Goal: Task Accomplishment & Management: Manage account settings

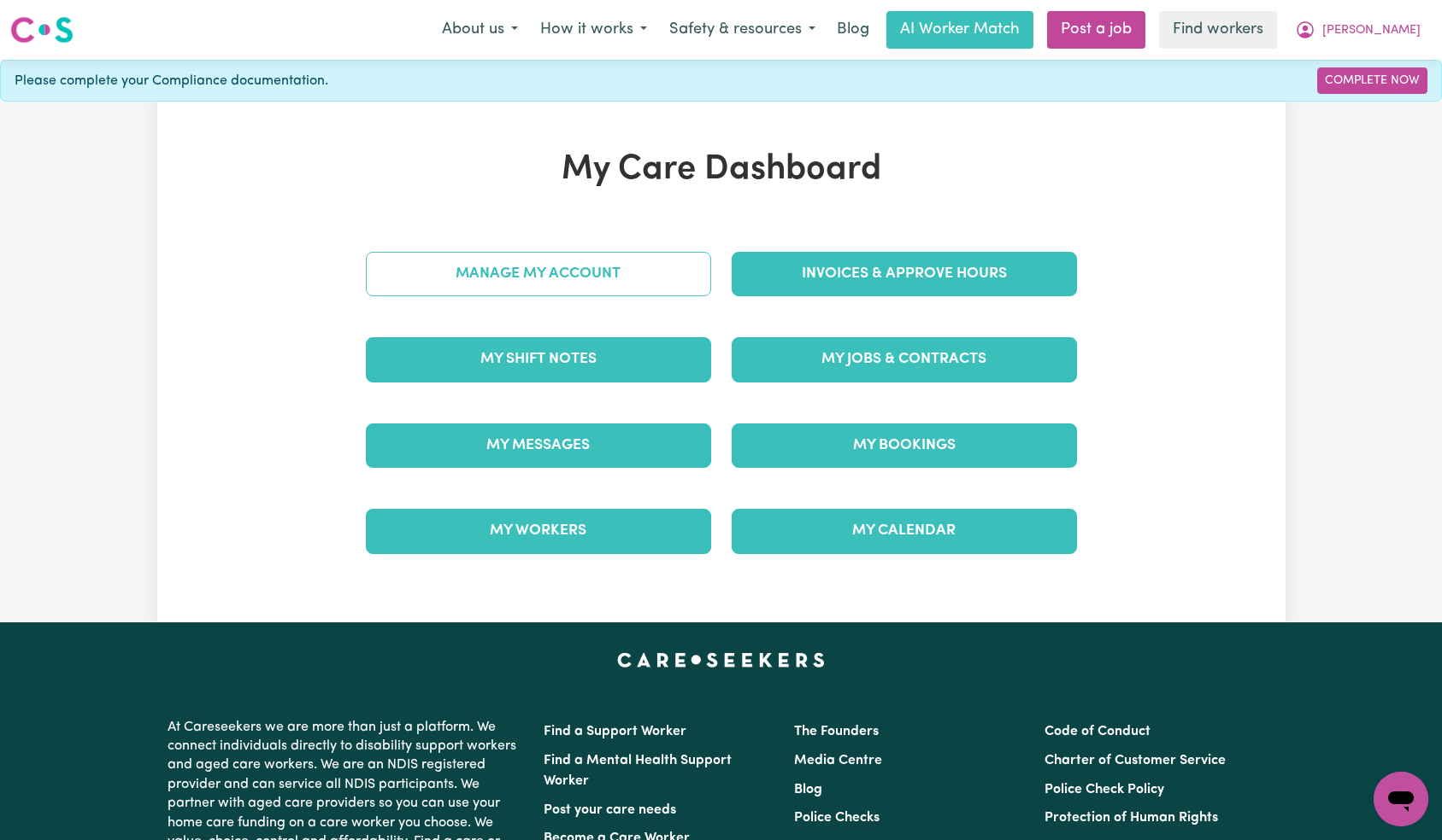
click at [640, 270] on link "Manage My Account" at bounding box center [538, 274] width 345 height 44
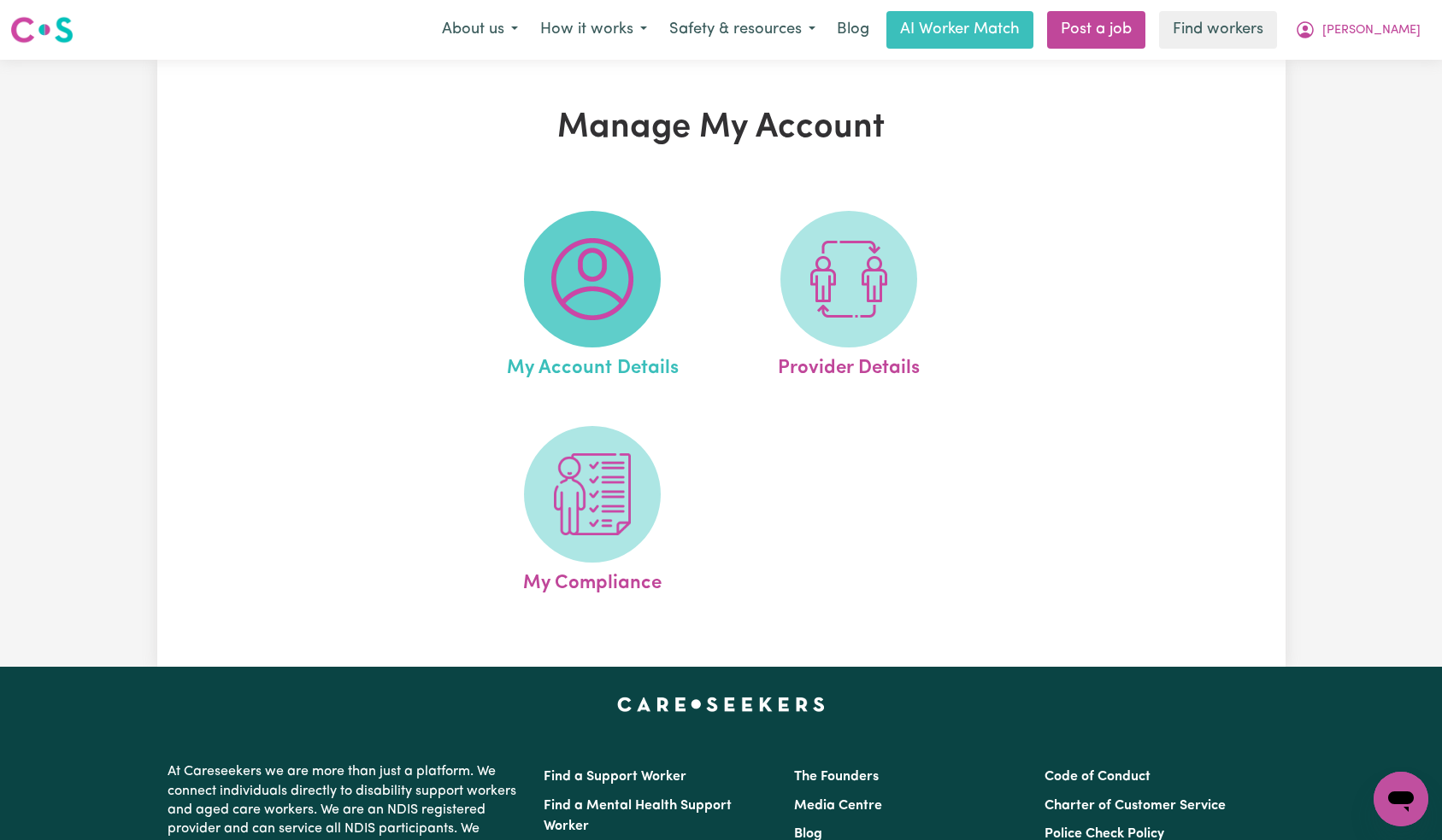
click at [608, 270] on img at bounding box center [593, 280] width 82 height 82
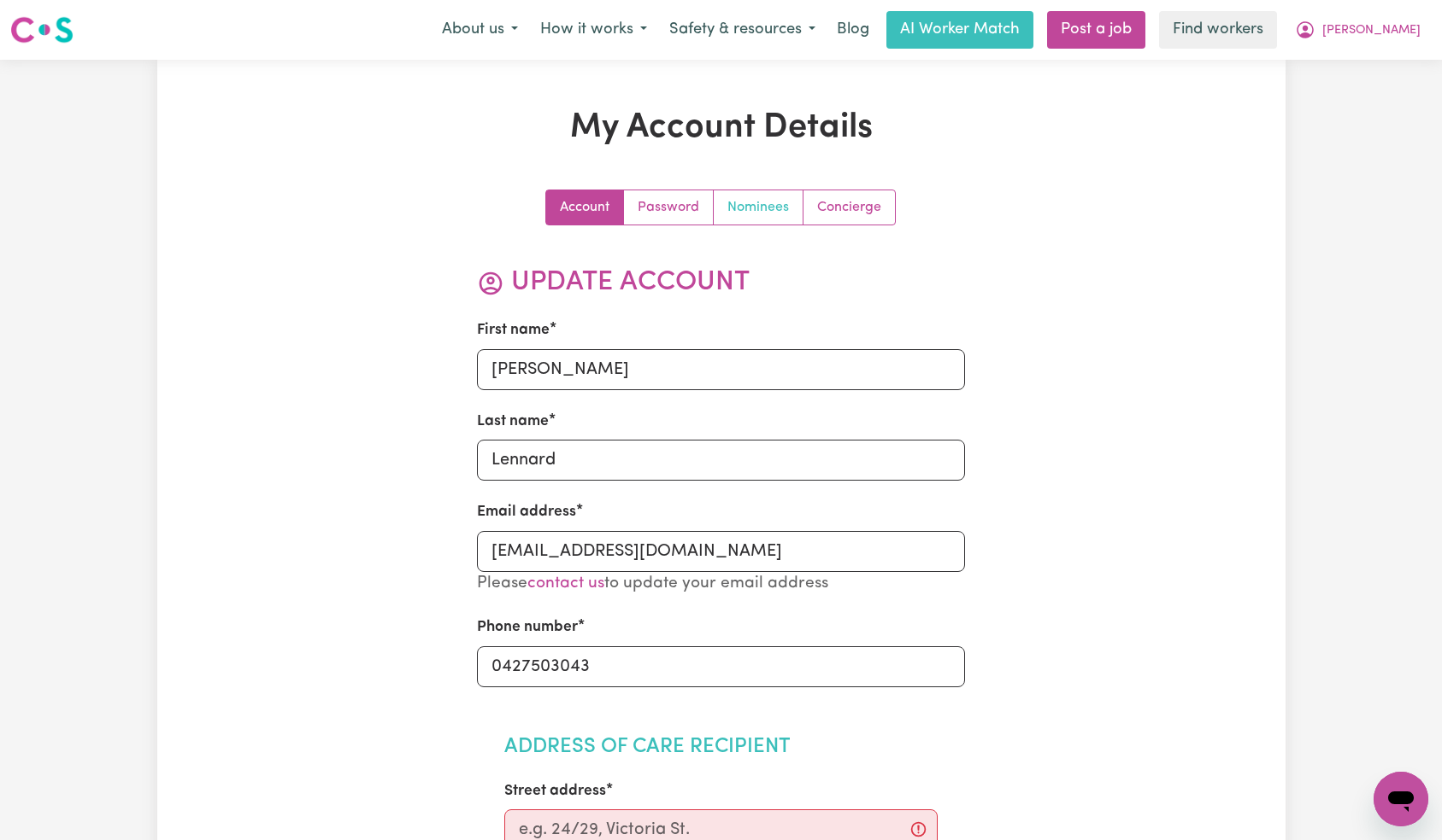
click at [772, 204] on link "Nominees" at bounding box center [758, 208] width 90 height 34
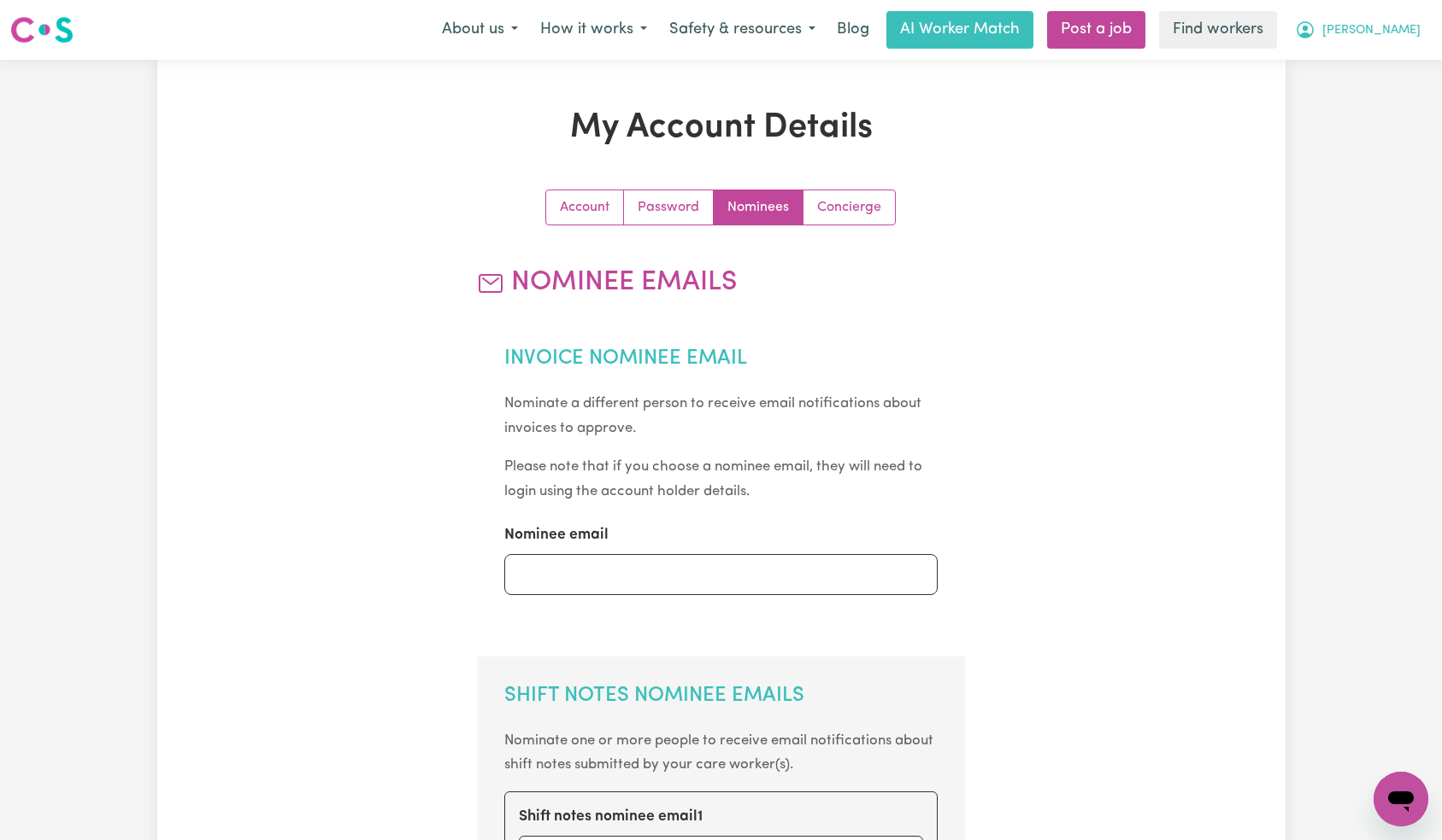
click at [1385, 28] on button "[PERSON_NAME]" at bounding box center [1357, 30] width 148 height 36
click at [1378, 102] on link "Logout" at bounding box center [1362, 98] width 135 height 32
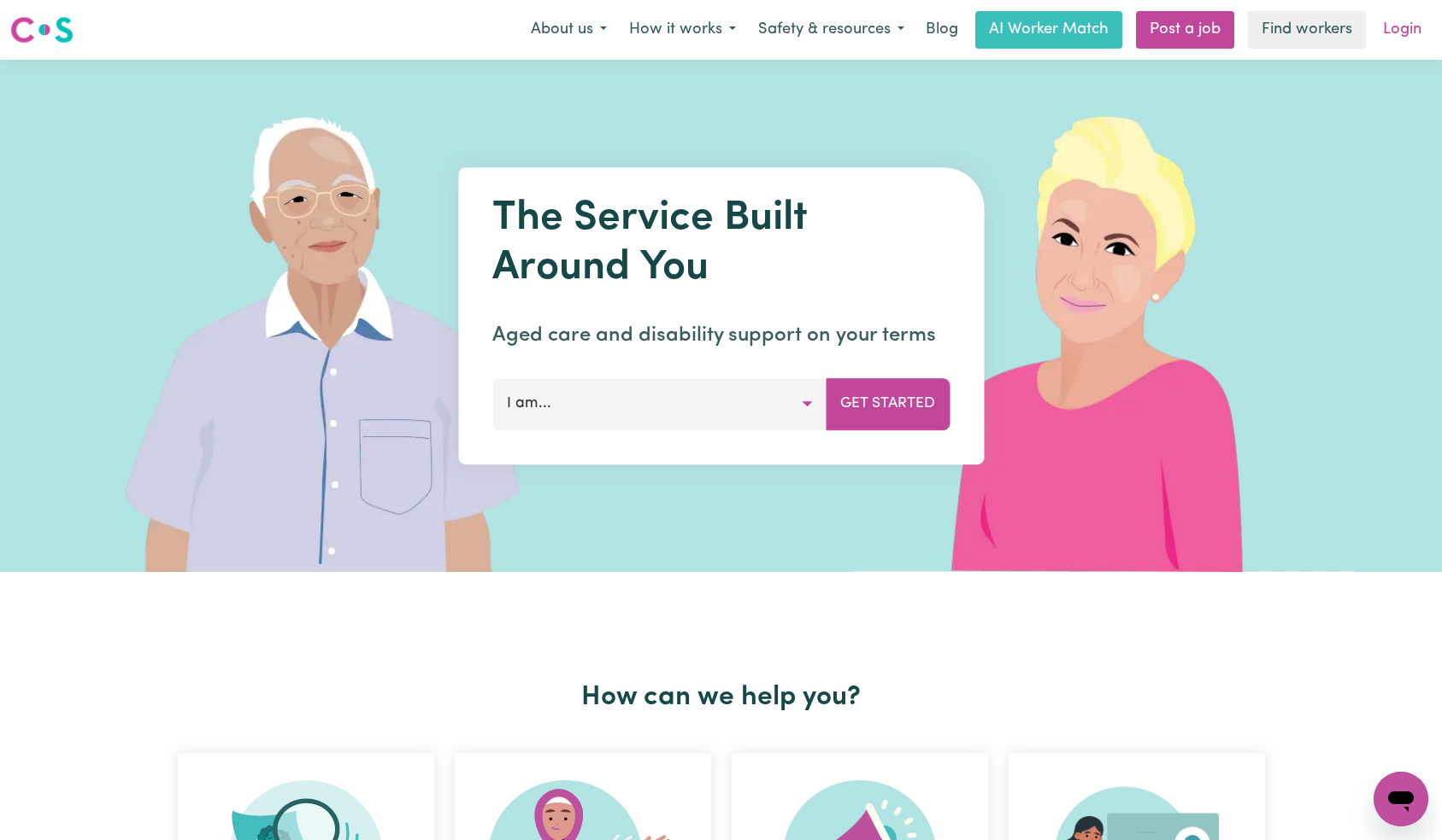
click at [1400, 35] on link "Login" at bounding box center [1401, 30] width 59 height 38
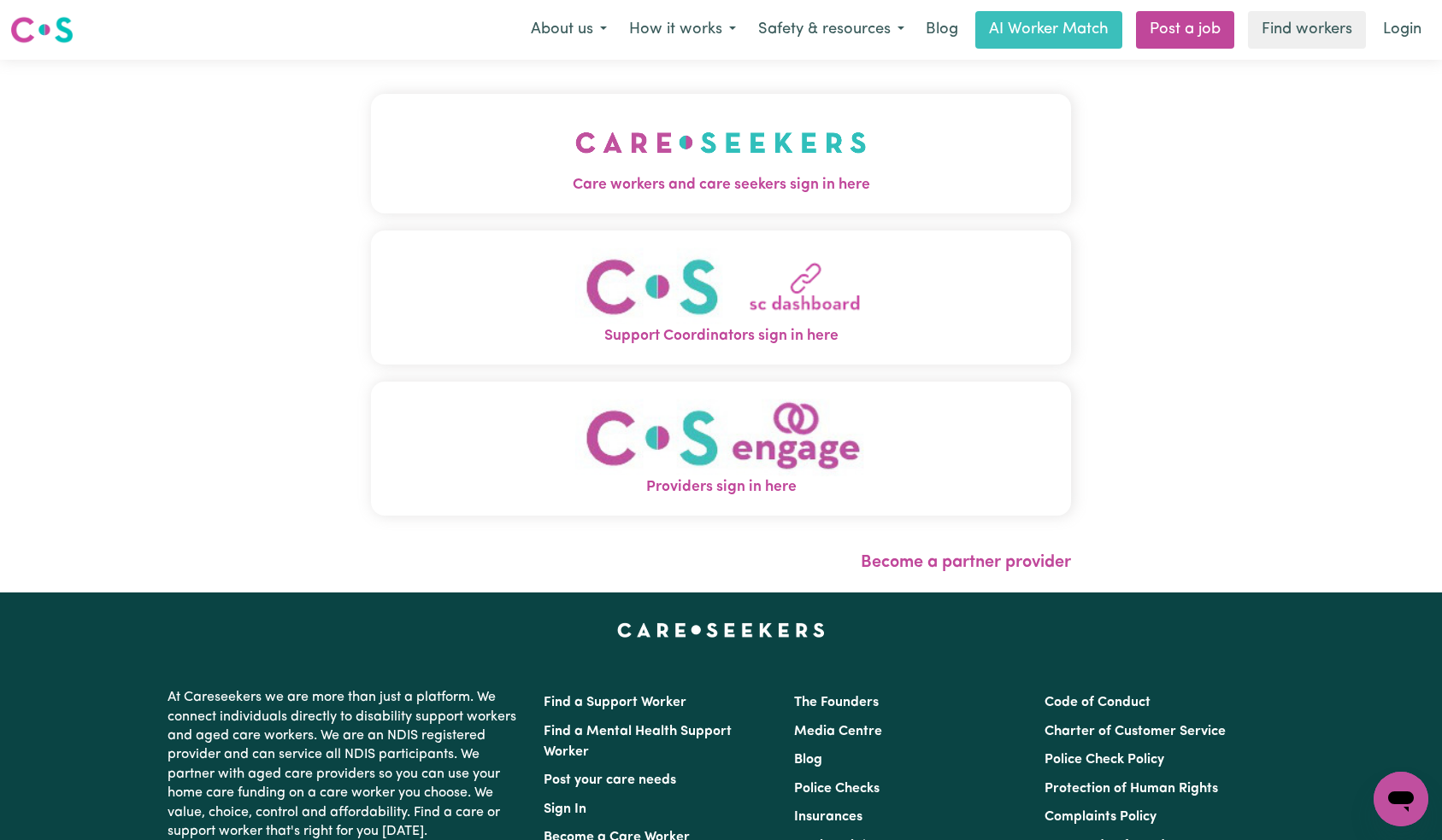
click at [371, 181] on span "Care workers and care seekers sign in here" at bounding box center [721, 185] width 701 height 22
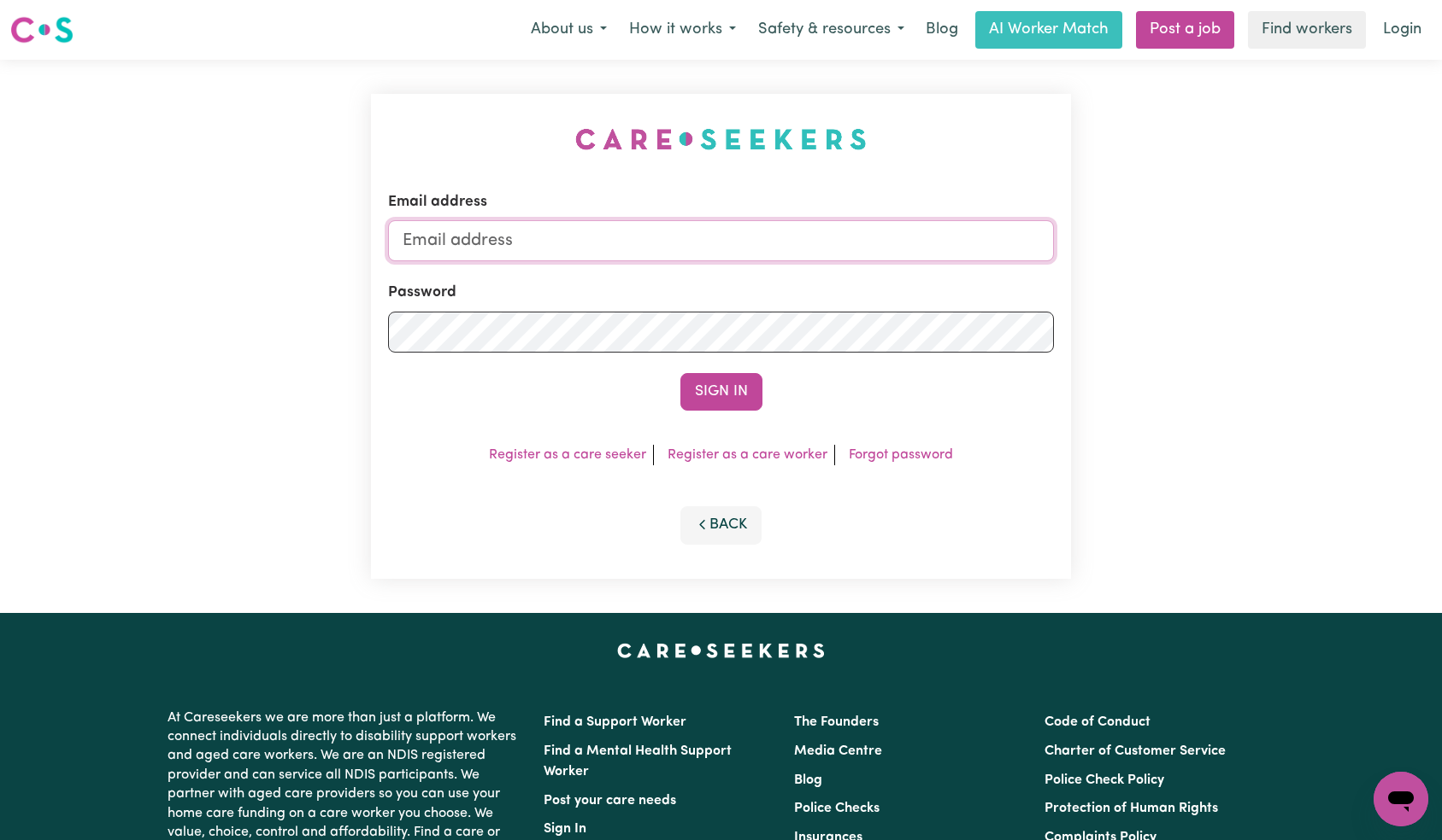
click at [690, 251] on input "Email address" at bounding box center [721, 241] width 667 height 41
paste input "[EMAIL_ADDRESS][DOMAIN_NAME]"
type input "[EMAIL_ADDRESS][DOMAIN_NAME]"
click at [688, 427] on div "Email address [EMAIL_ADDRESS][DOMAIN_NAME] Password Sign In Register as a care …" at bounding box center [721, 337] width 701 height 485
click at [709, 405] on button "Sign In" at bounding box center [721, 393] width 82 height 38
